Goal: Use online tool/utility: Utilize a website feature to perform a specific function

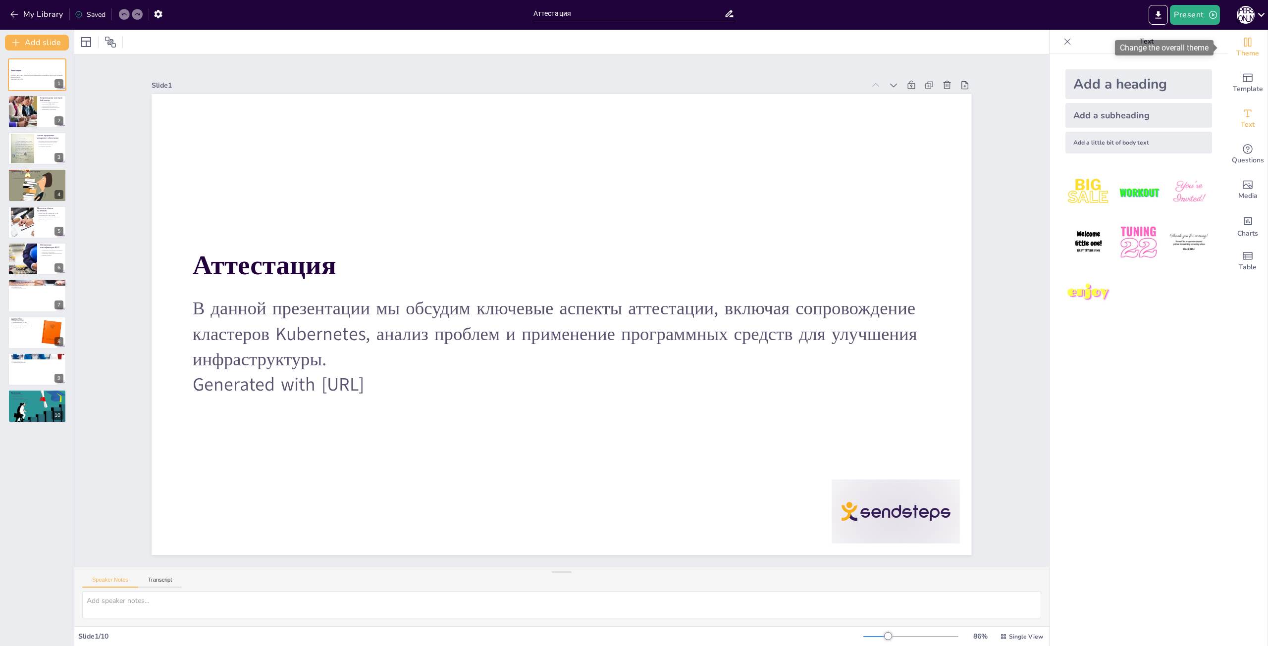
click at [1241, 51] on span "Theme" at bounding box center [1247, 53] width 23 height 11
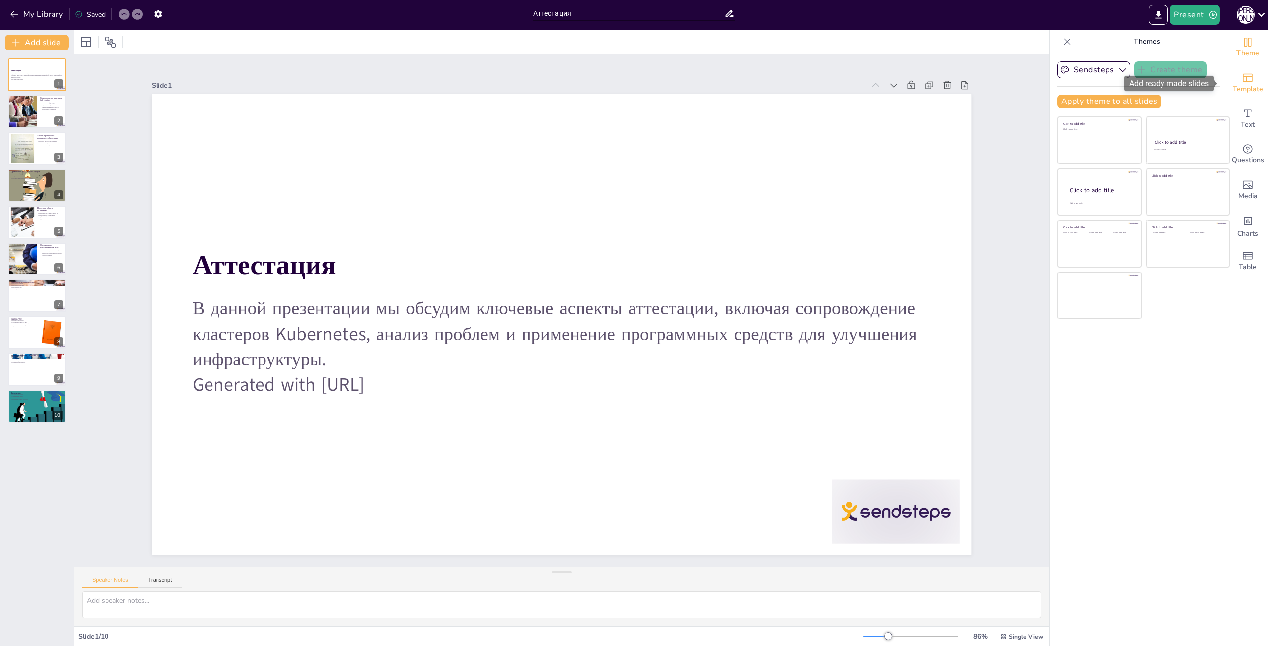
click at [1251, 84] on span "Template" at bounding box center [1248, 89] width 30 height 11
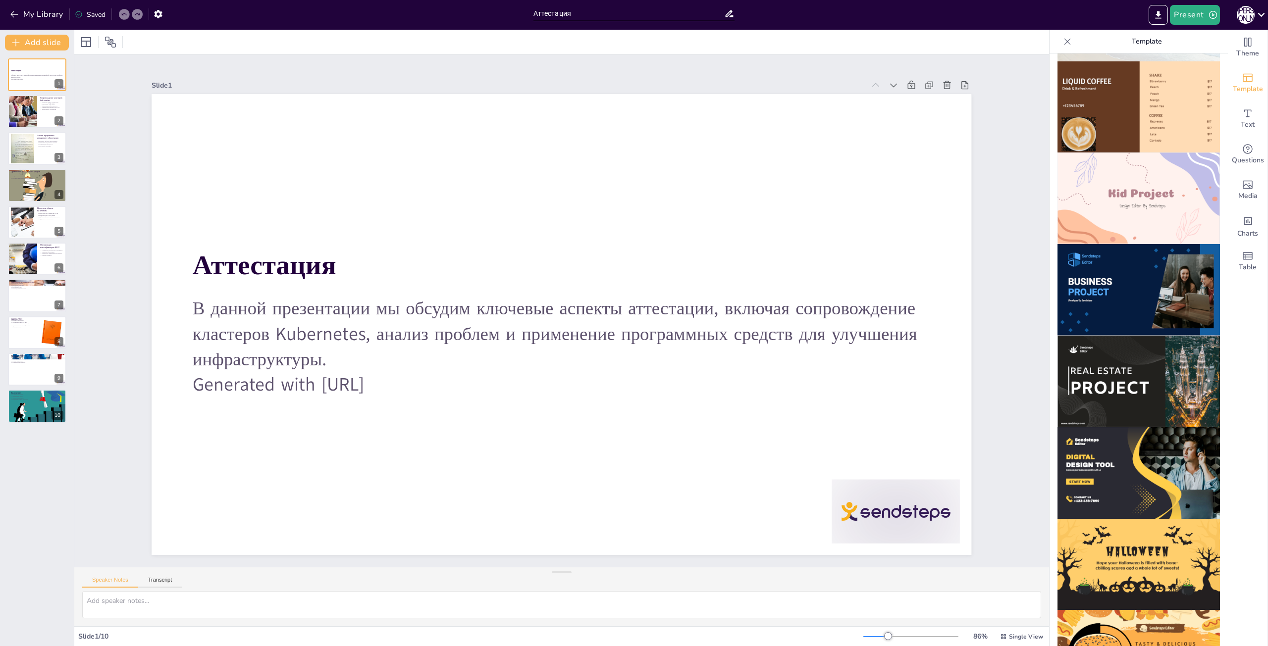
scroll to position [665, 0]
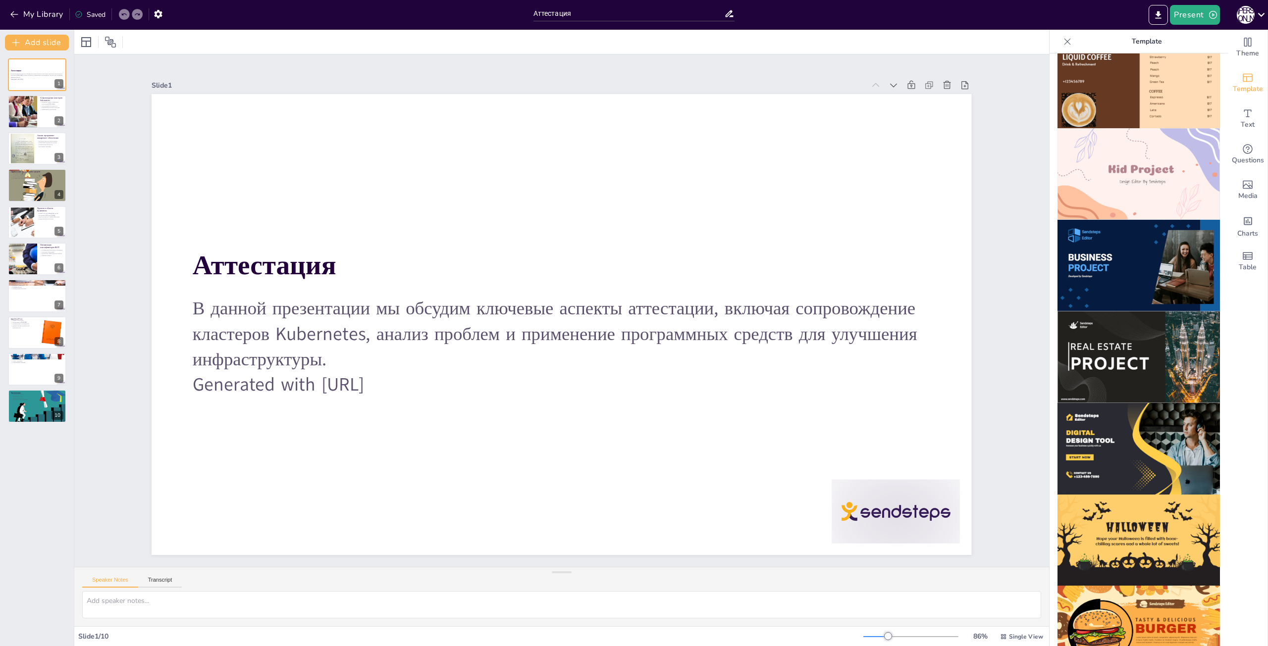
click at [1153, 419] on img at bounding box center [1139, 449] width 162 height 92
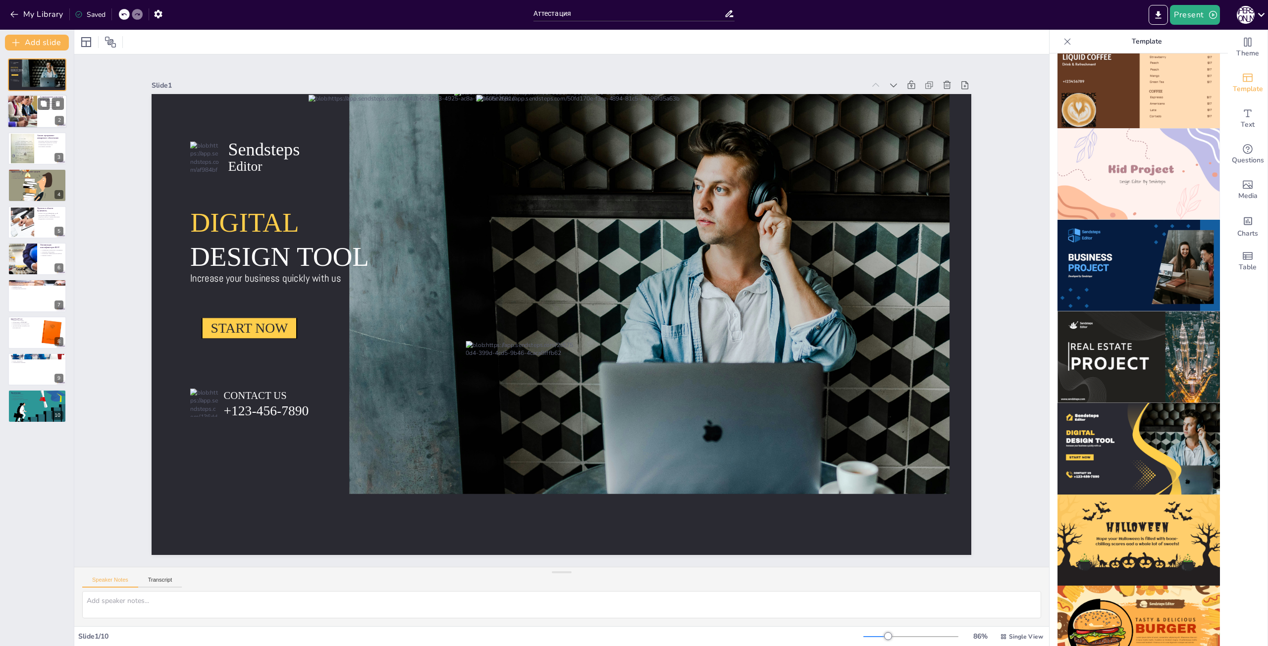
click at [37, 113] on div at bounding box center [36, 112] width 59 height 34
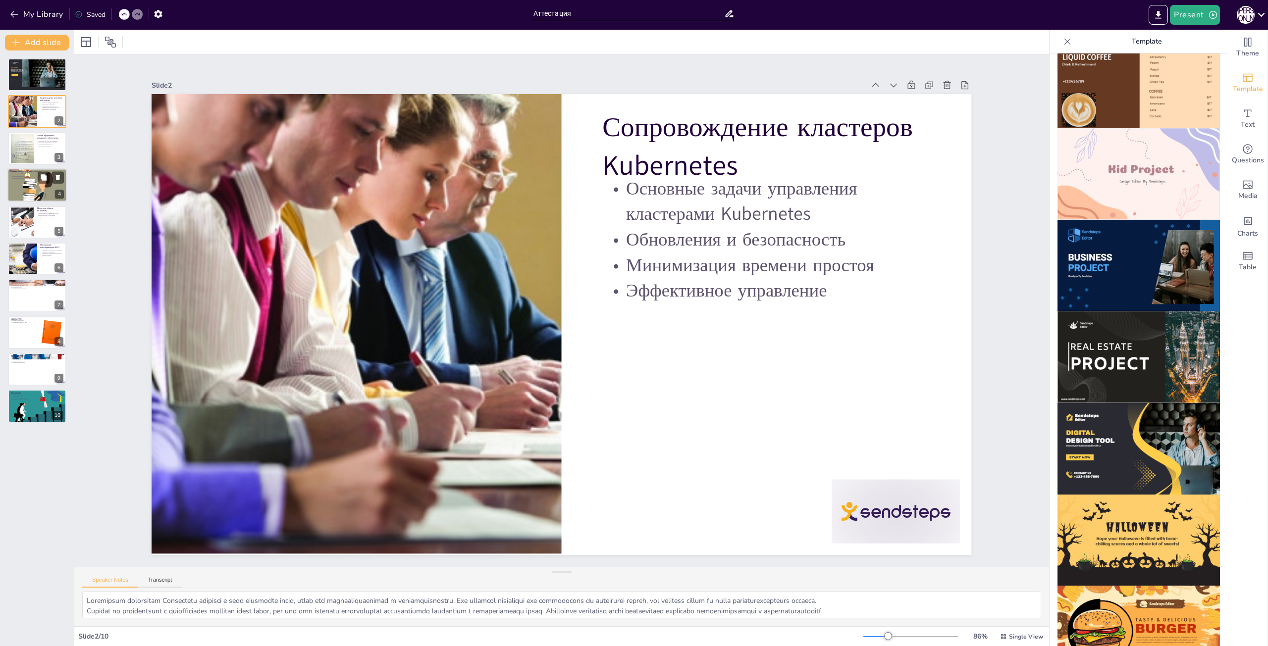
click at [33, 175] on div "Автоматизация рутинных задач Повышение эффективности Выбор правильных решений С…" at bounding box center [36, 175] width 53 height 7
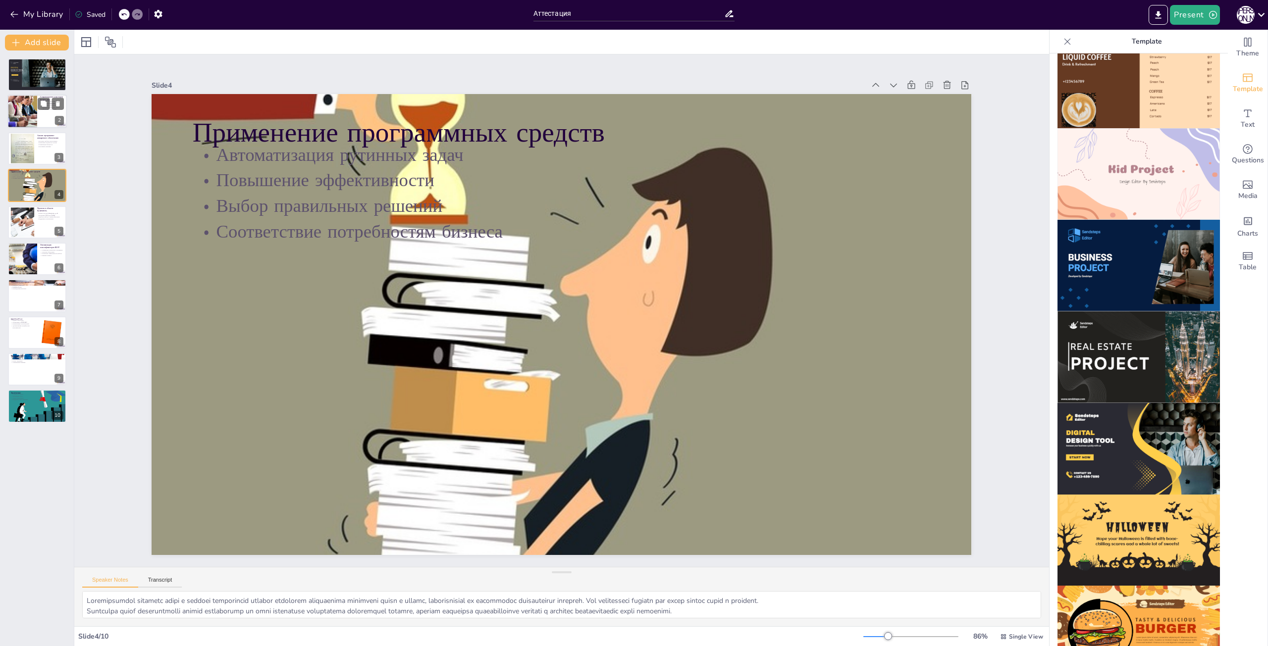
click at [24, 111] on div at bounding box center [22, 112] width 51 height 34
type textarea "Loremipsum dolorsitam Consectetu adipisci e sedd eiusmodte incid, utlab etd mag…"
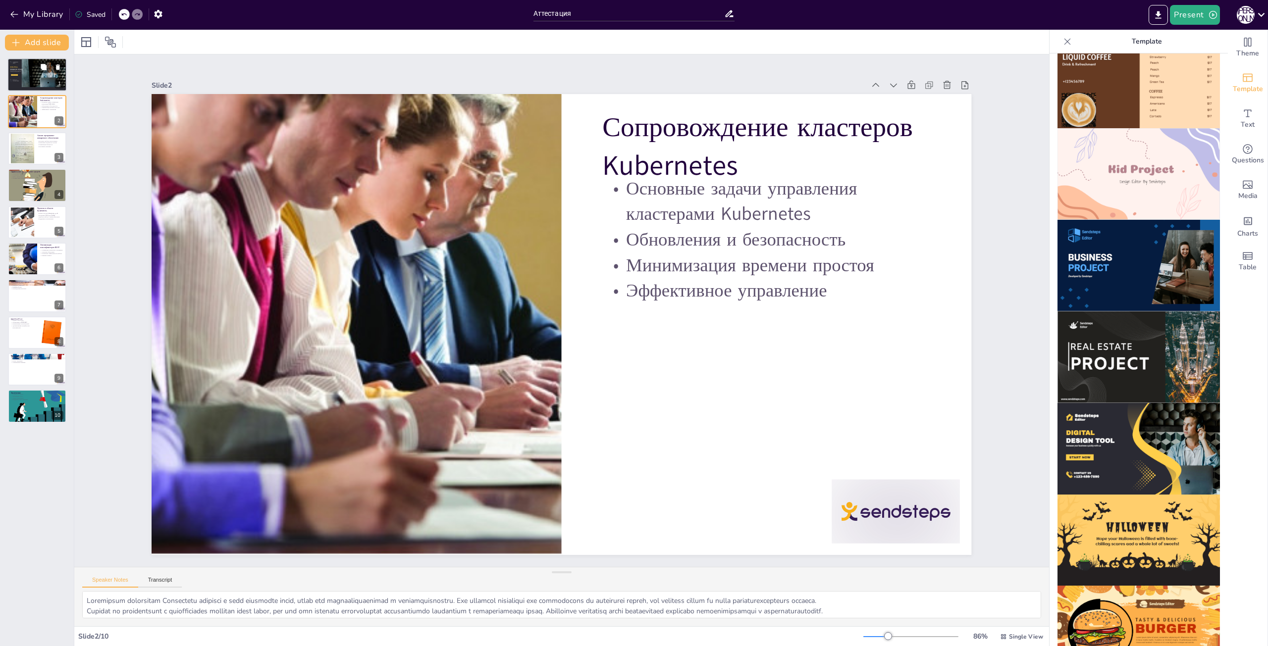
click at [34, 71] on div at bounding box center [38, 72] width 15 height 29
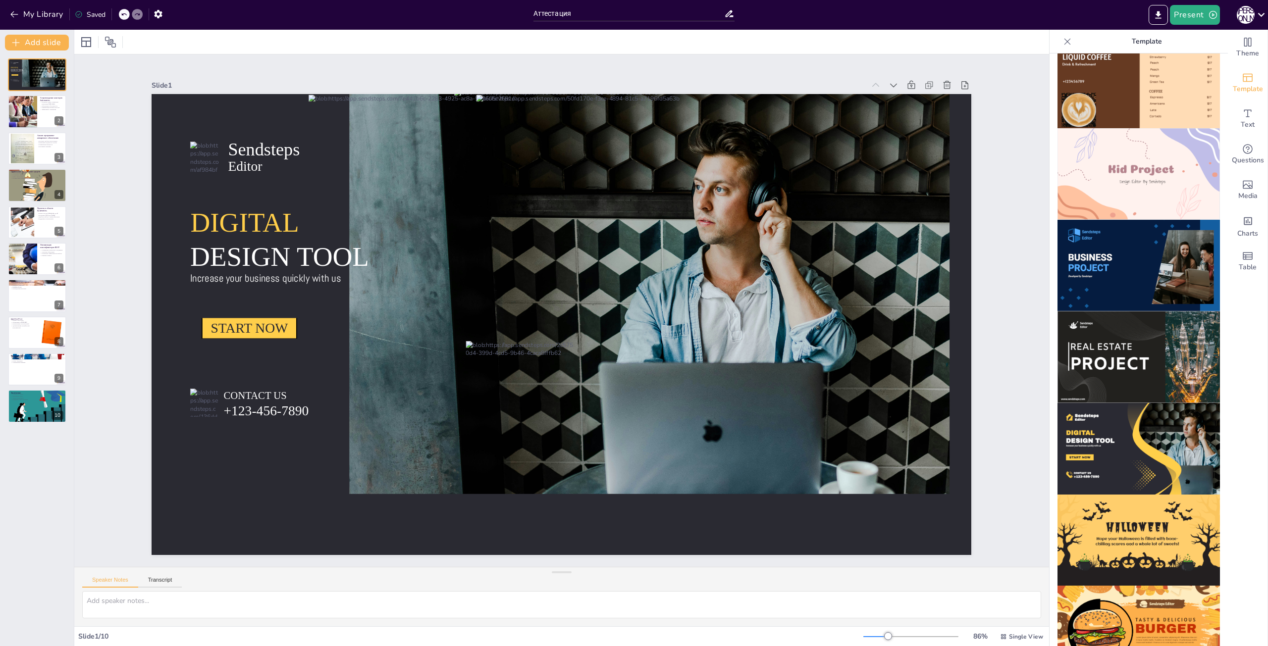
click at [43, 165] on div "Sendsteps Editor DIGITAL DESIGN TOOL Increase your business quickly with us STA…" at bounding box center [37, 240] width 74 height 365
click at [31, 193] on div at bounding box center [36, 185] width 59 height 47
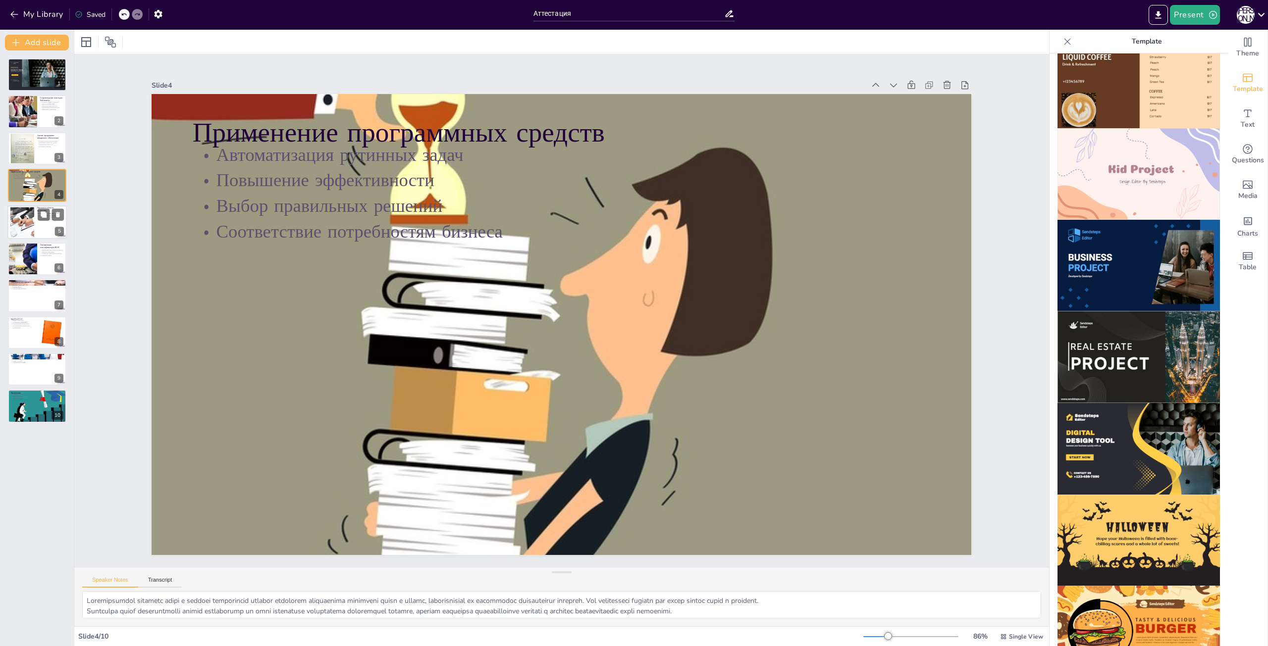
drag, startPoint x: 34, startPoint y: 221, endPoint x: 32, endPoint y: 231, distance: 10.2
click at [34, 222] on div at bounding box center [36, 223] width 59 height 34
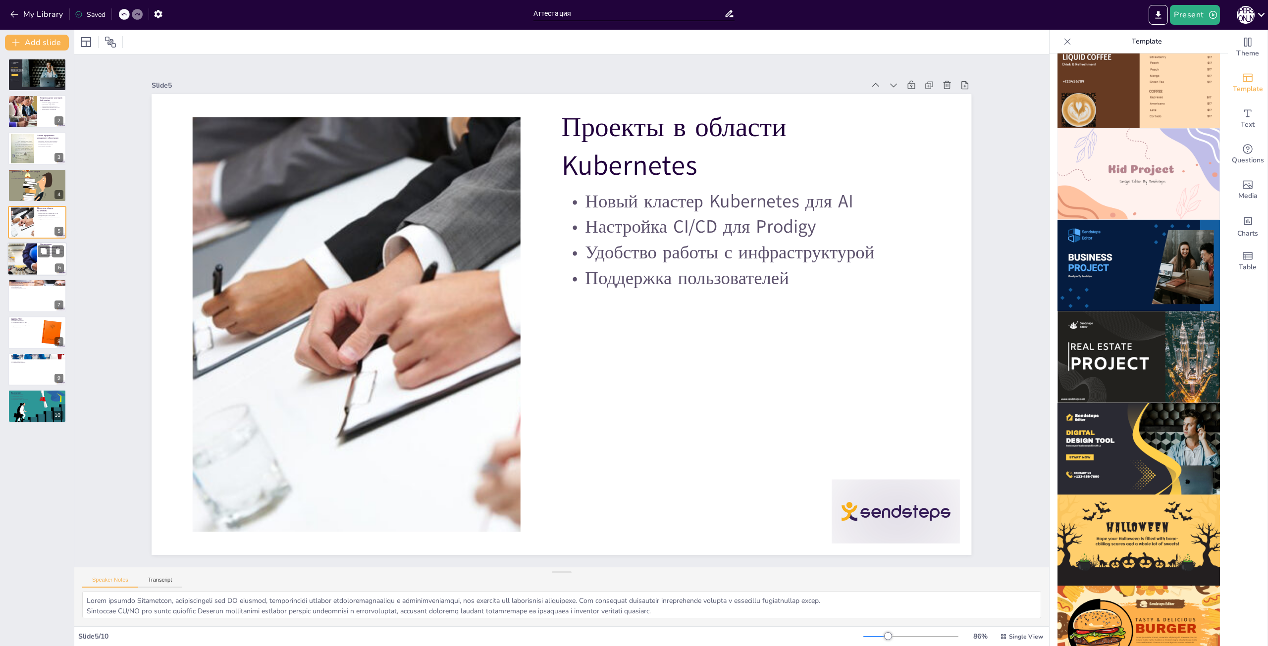
drag, startPoint x: 29, startPoint y: 265, endPoint x: 34, endPoint y: 267, distance: 6.0
click at [29, 265] on div at bounding box center [22, 259] width 64 height 34
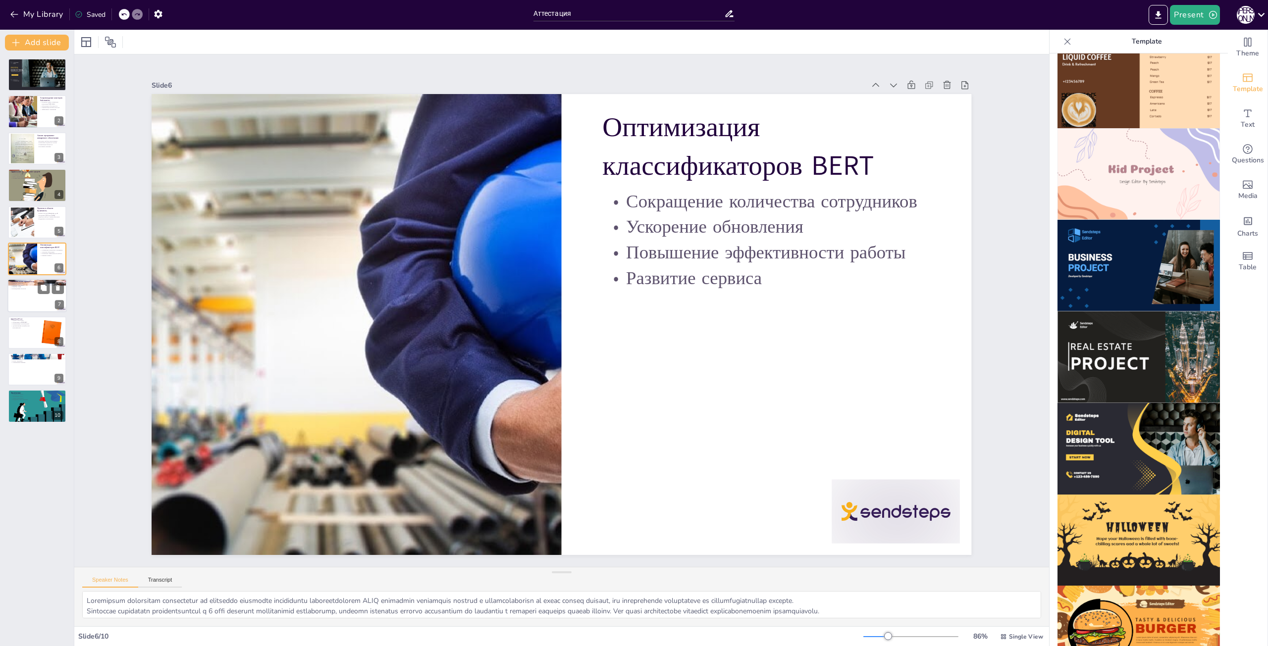
click at [28, 291] on div at bounding box center [36, 296] width 59 height 34
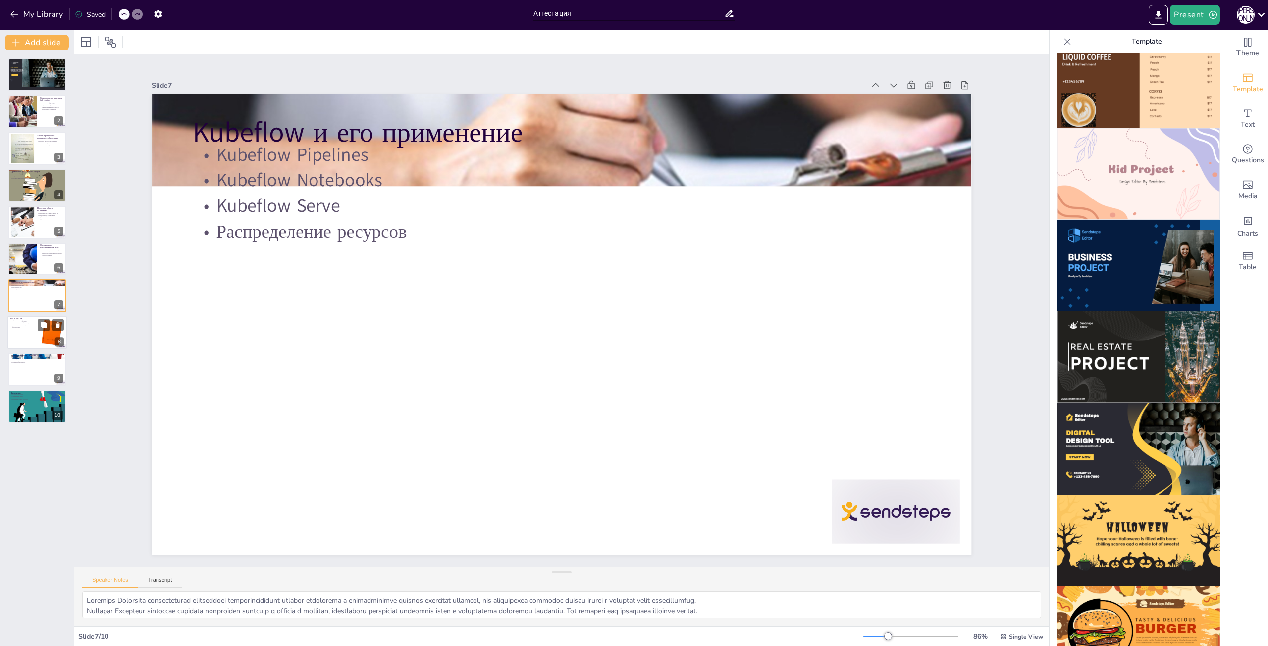
click at [30, 335] on div at bounding box center [36, 333] width 59 height 34
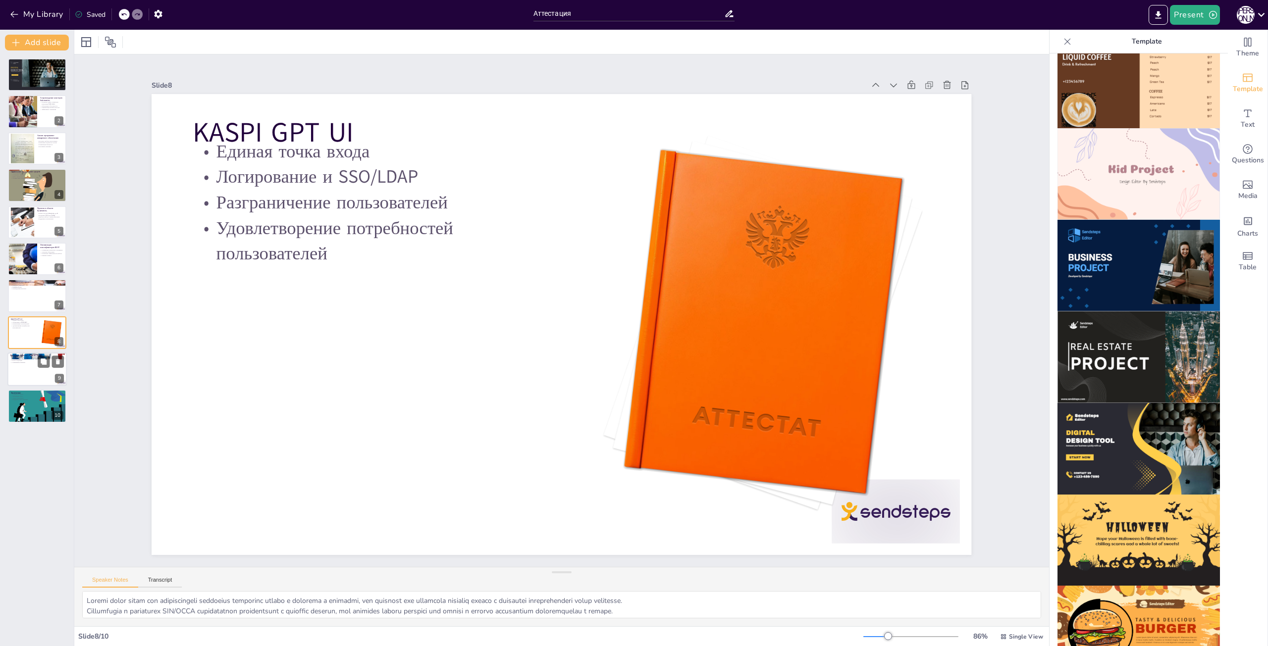
click at [28, 377] on div at bounding box center [36, 370] width 59 height 34
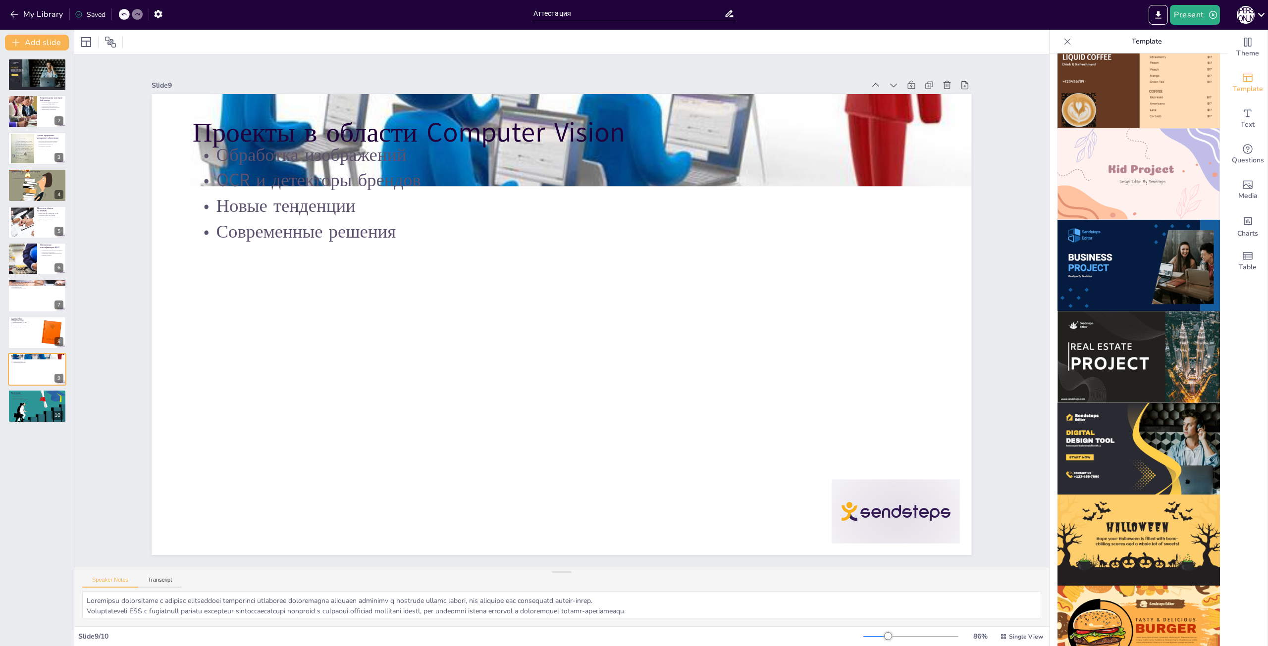
click at [33, 431] on div "Sendsteps Editor DIGITAL DESIGN TOOL Increase your business quickly with us STA…" at bounding box center [37, 349] width 74 height 596
drag, startPoint x: 14, startPoint y: 403, endPoint x: 15, endPoint y: 393, distance: 10.0
click at [14, 403] on div at bounding box center [36, 406] width 59 height 47
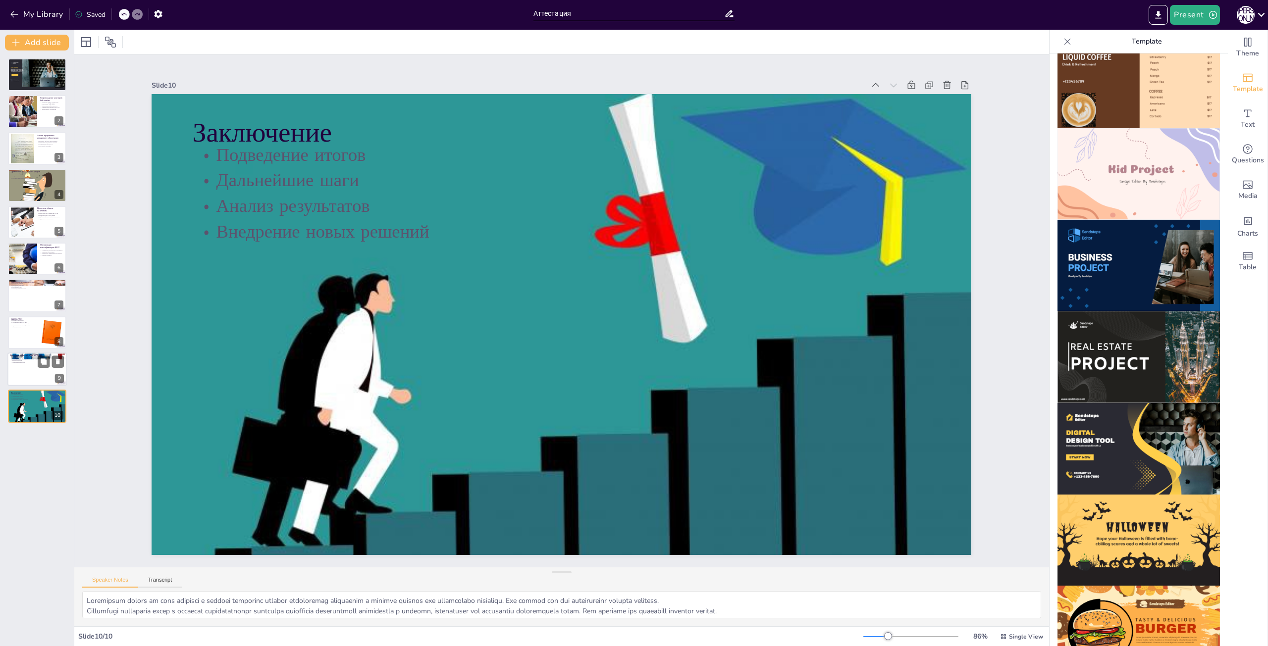
click at [22, 372] on div at bounding box center [36, 370] width 59 height 34
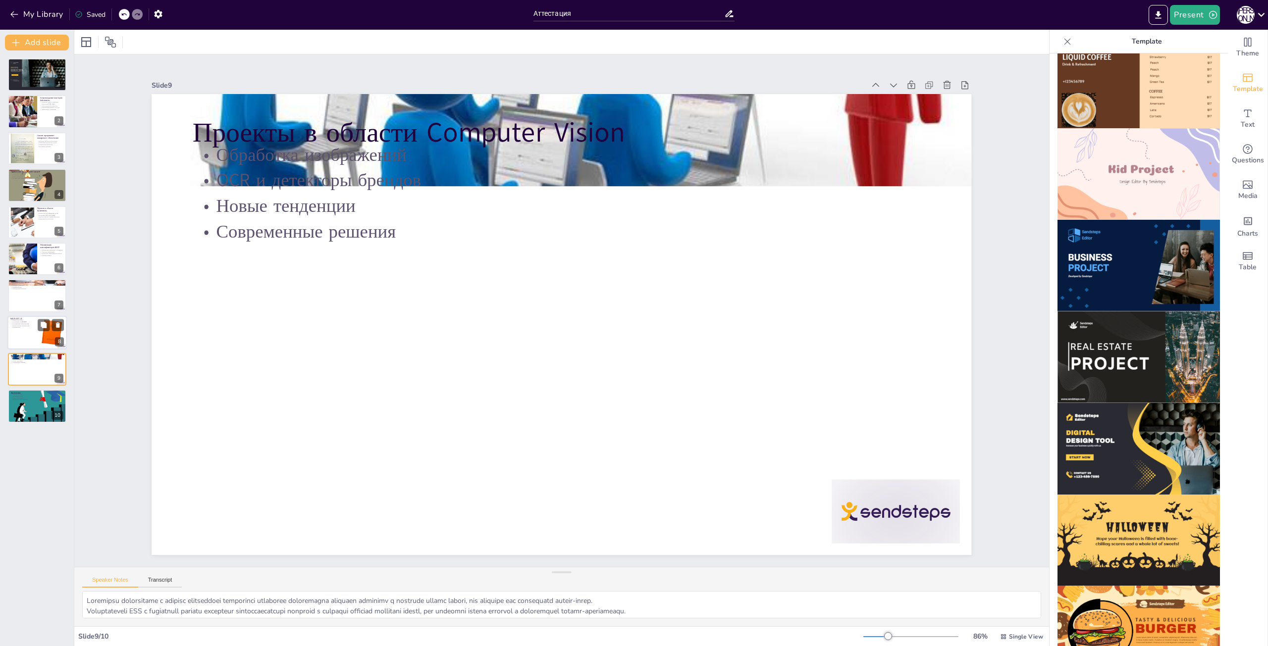
click at [28, 331] on div at bounding box center [36, 333] width 59 height 34
type textarea "Единая точка входа для пользователей позволяет упростить доступ к системам и ре…"
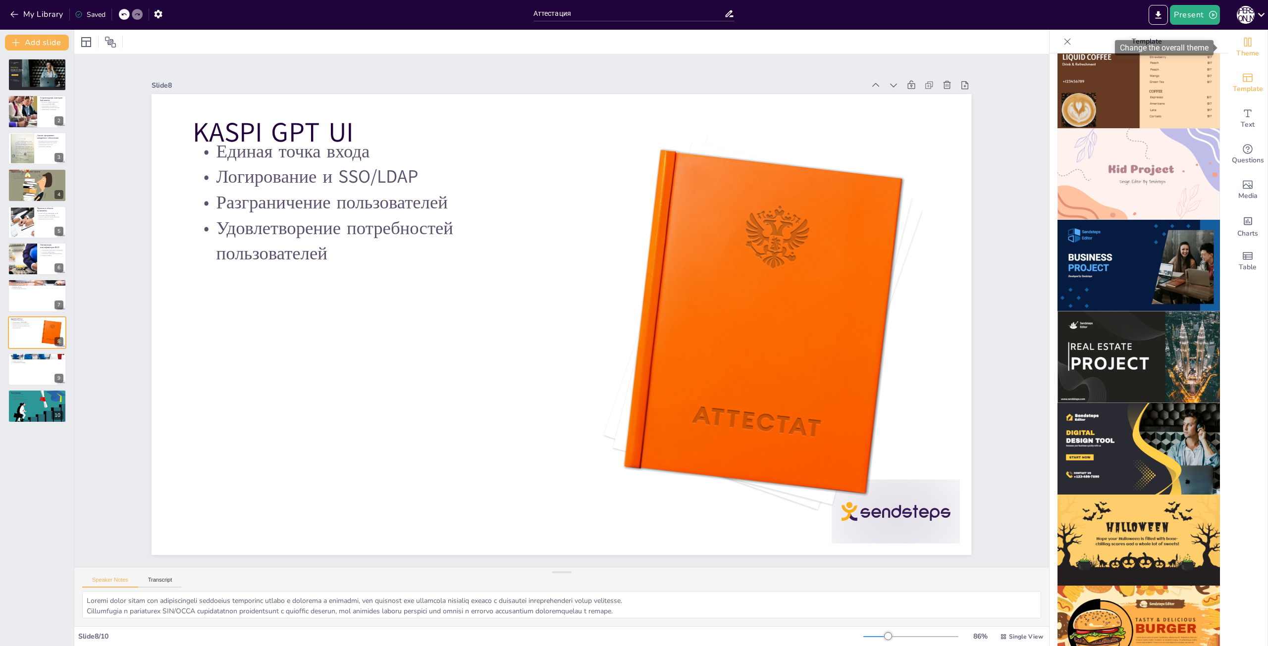
click at [1244, 39] on icon "Change the overall theme" at bounding box center [1247, 42] width 7 height 9
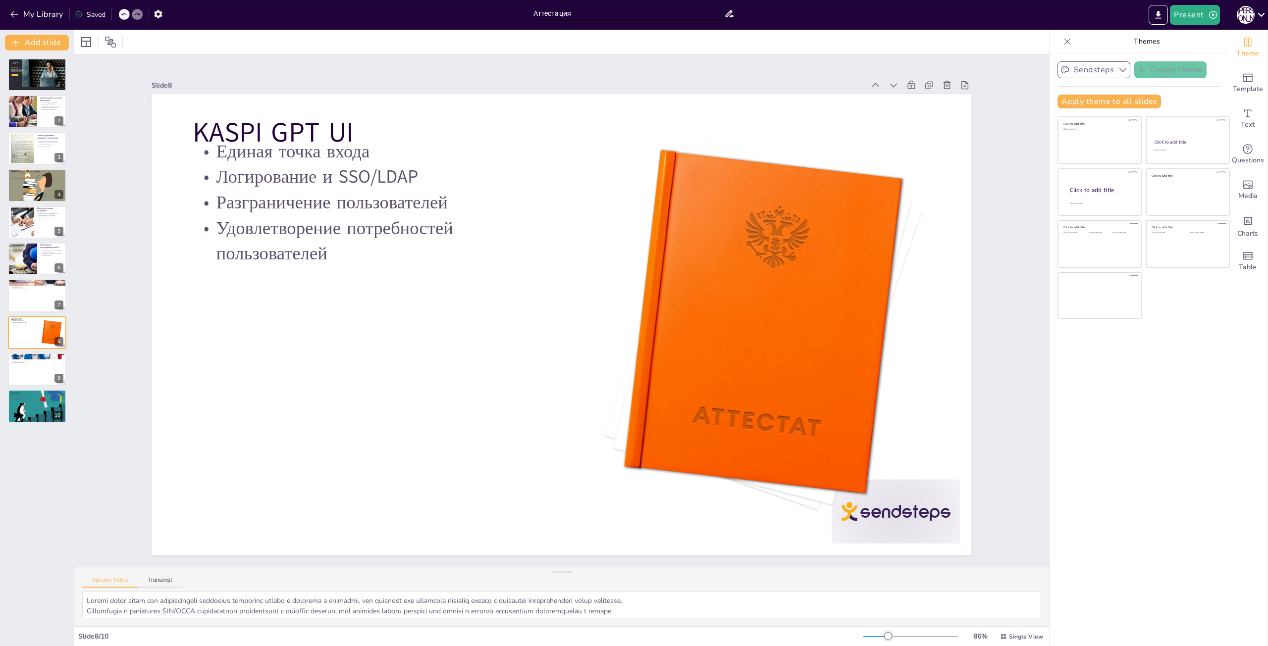
click at [1121, 68] on button "Sendsteps" at bounding box center [1094, 69] width 73 height 17
click at [1062, 40] on icon at bounding box center [1067, 42] width 10 height 10
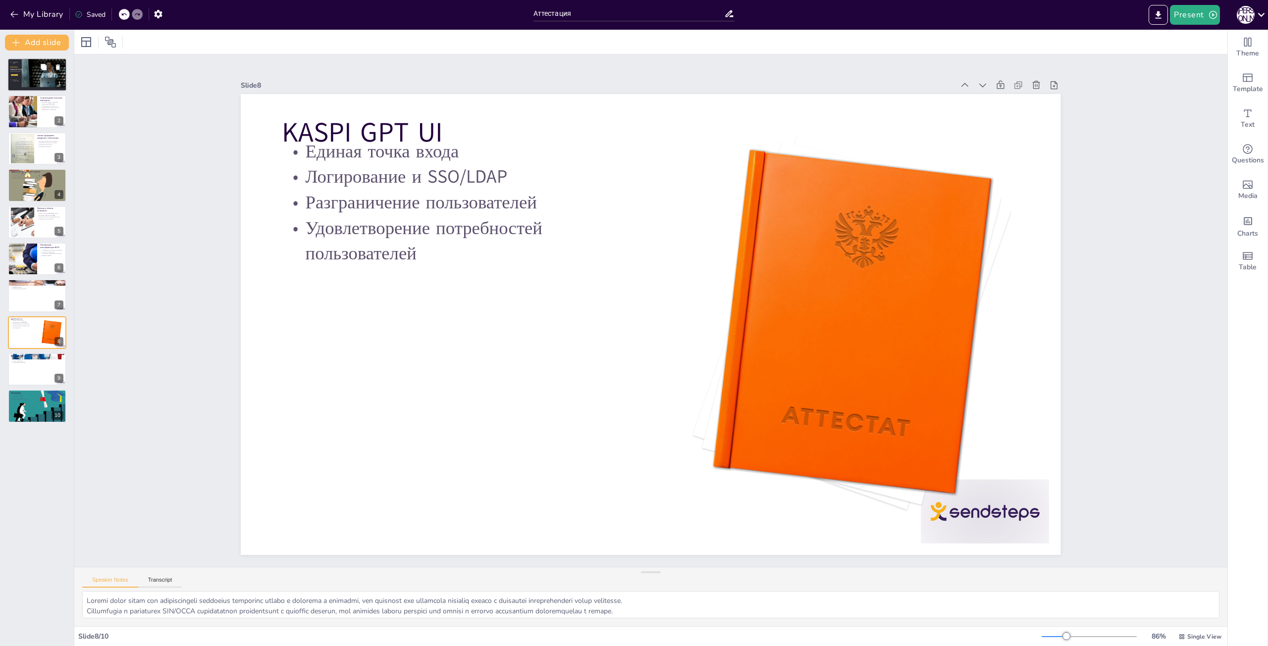
click at [24, 73] on div at bounding box center [32, 72] width 27 height 29
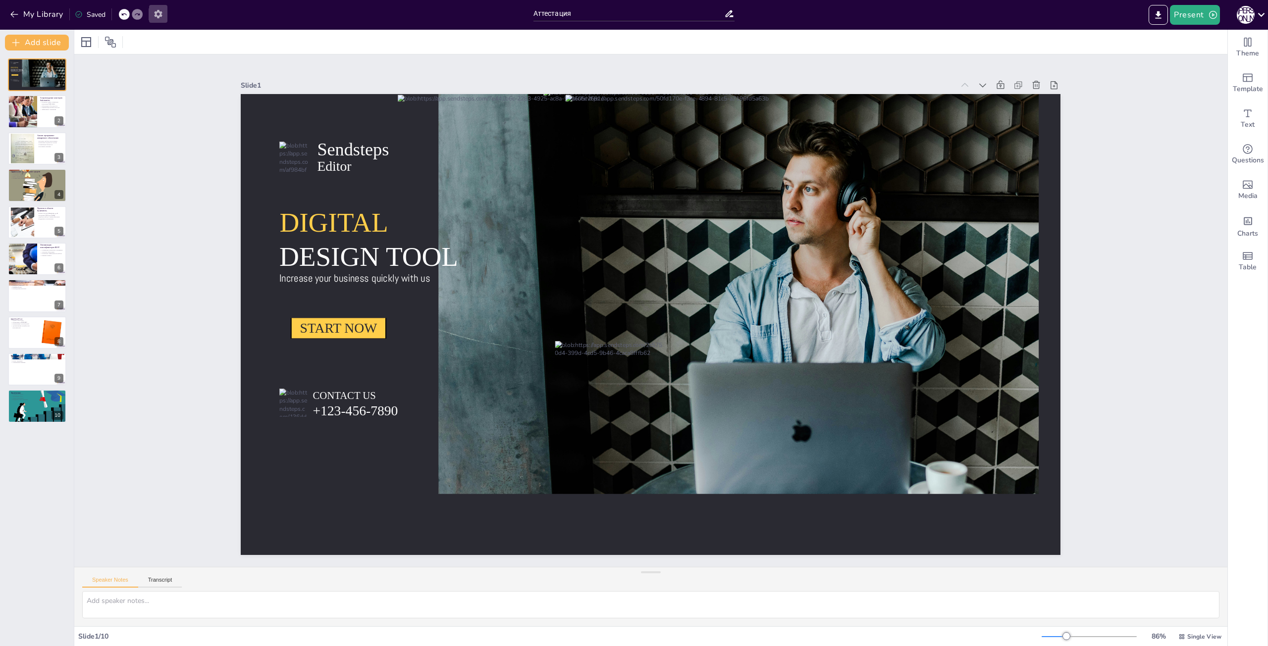
click at [157, 15] on icon "button" at bounding box center [158, 14] width 8 height 8
drag, startPoint x: 234, startPoint y: 24, endPoint x: 256, endPoint y: 22, distance: 22.3
click at [235, 24] on div "My Library Saved" at bounding box center [264, 14] width 529 height 28
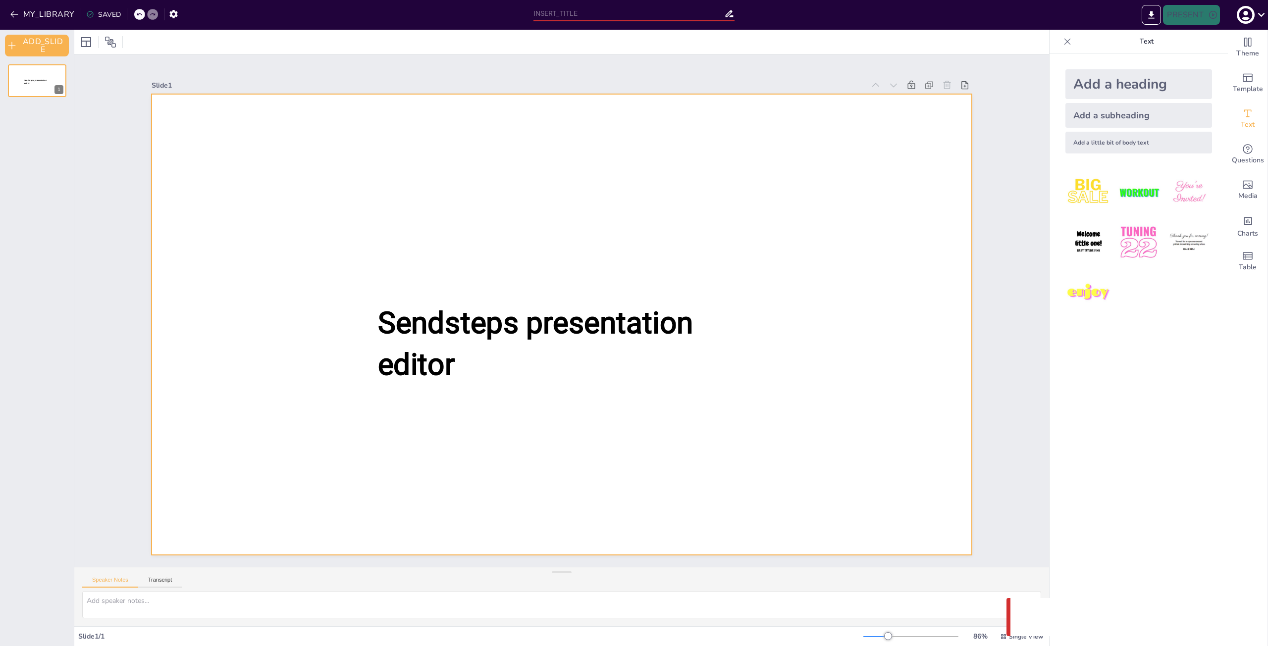
type input "Аттестация"
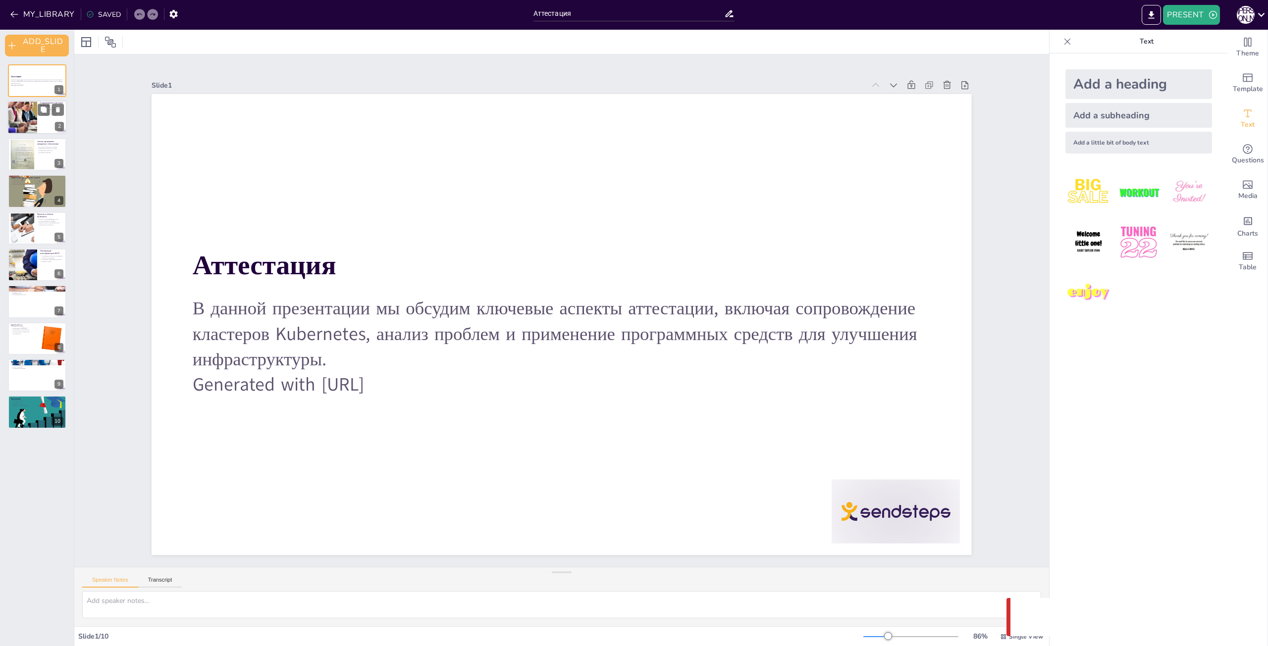
click at [38, 116] on div at bounding box center [36, 118] width 59 height 34
type textarea "Loremipsum dolorsitam Consectetu adipisci e sedd eiusmodte incid, utlab etd mag…"
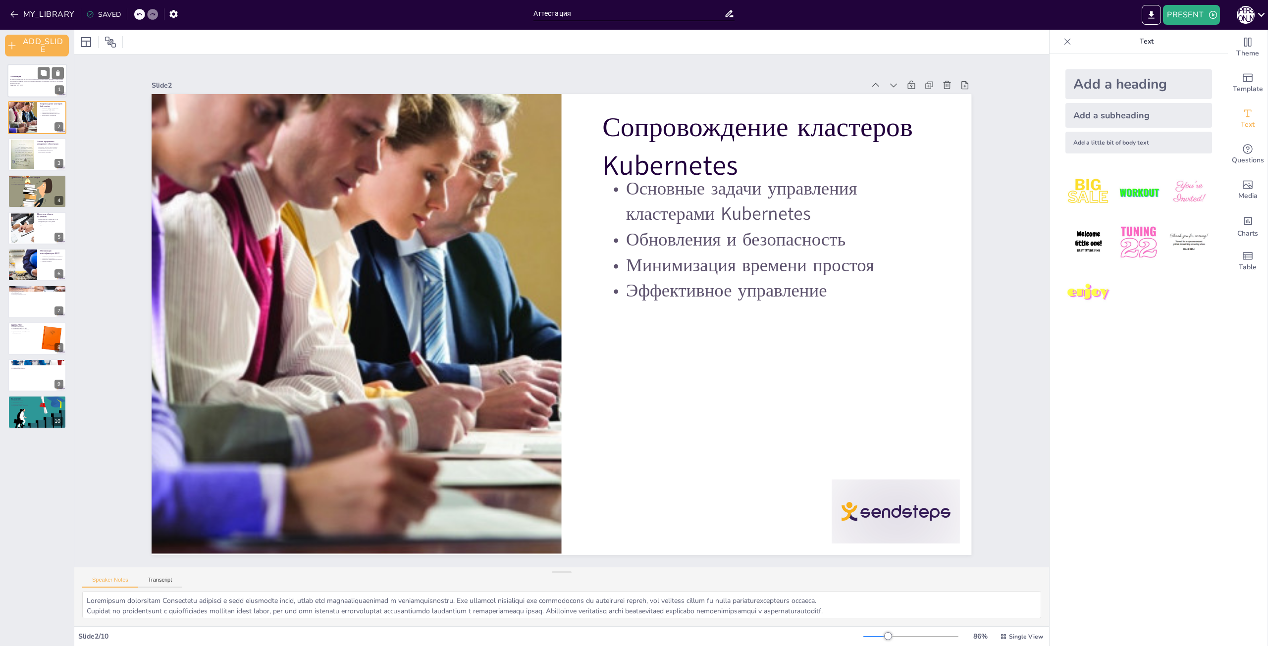
click at [31, 80] on p "В данной презентации мы обсудим ключевые аспекты аттестации, включая сопровожде…" at bounding box center [36, 81] width 53 height 5
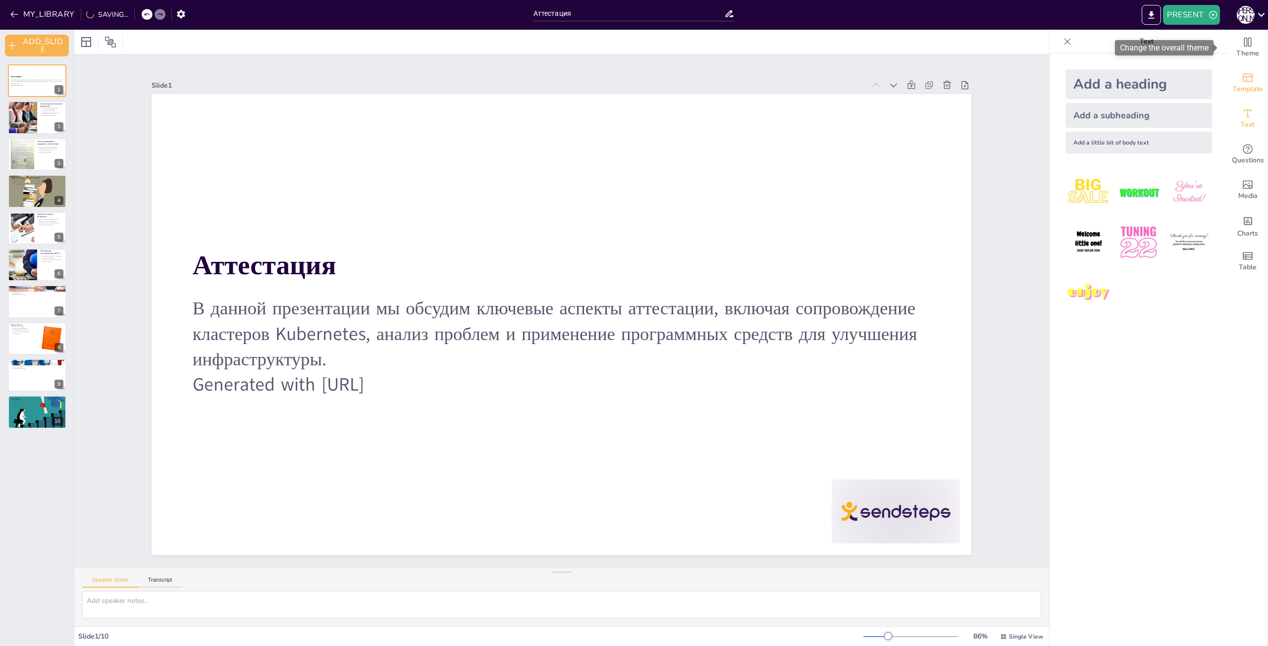
click at [1242, 46] on icon "Change the overall theme" at bounding box center [1248, 42] width 12 height 12
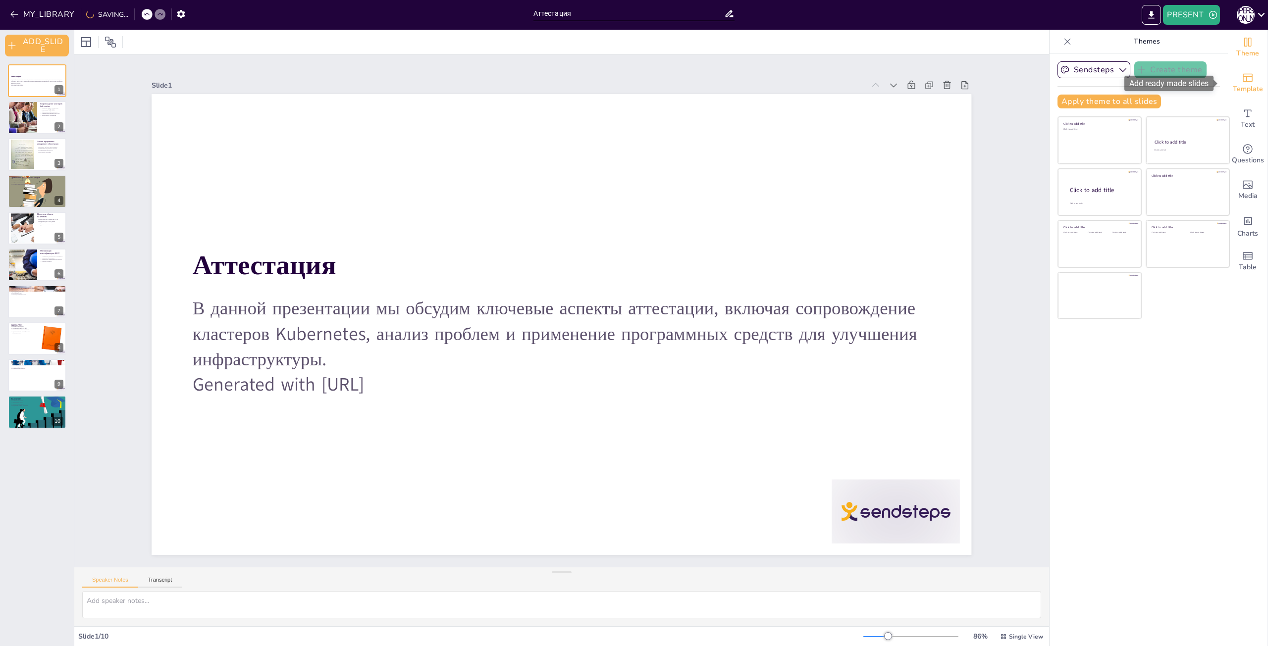
click at [1243, 79] on icon "Add ready made slides" at bounding box center [1248, 78] width 10 height 8
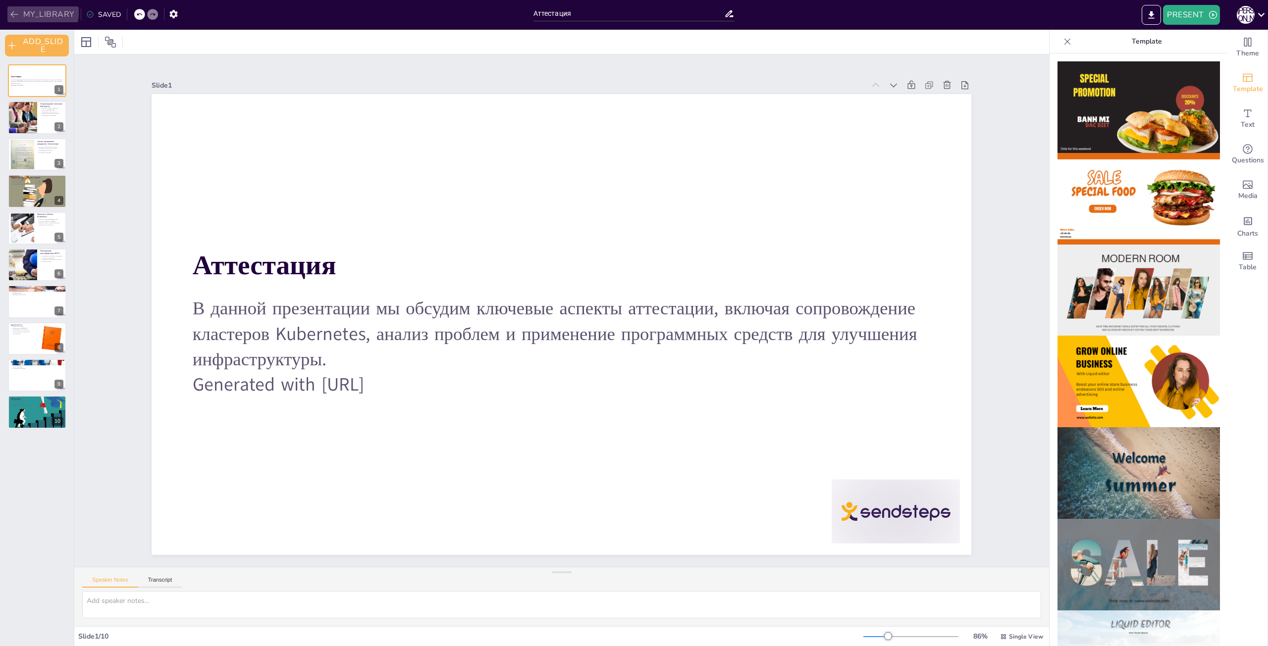
click at [14, 8] on button "MY_LIBRARY" at bounding box center [42, 14] width 71 height 16
